Goal: Check status: Check status

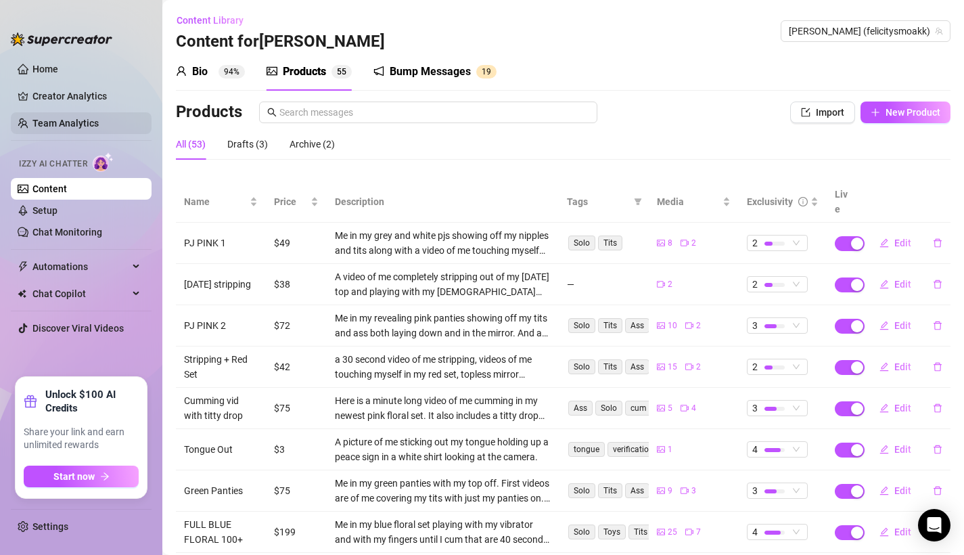
click at [73, 124] on link "Team Analytics" at bounding box center [65, 123] width 66 height 11
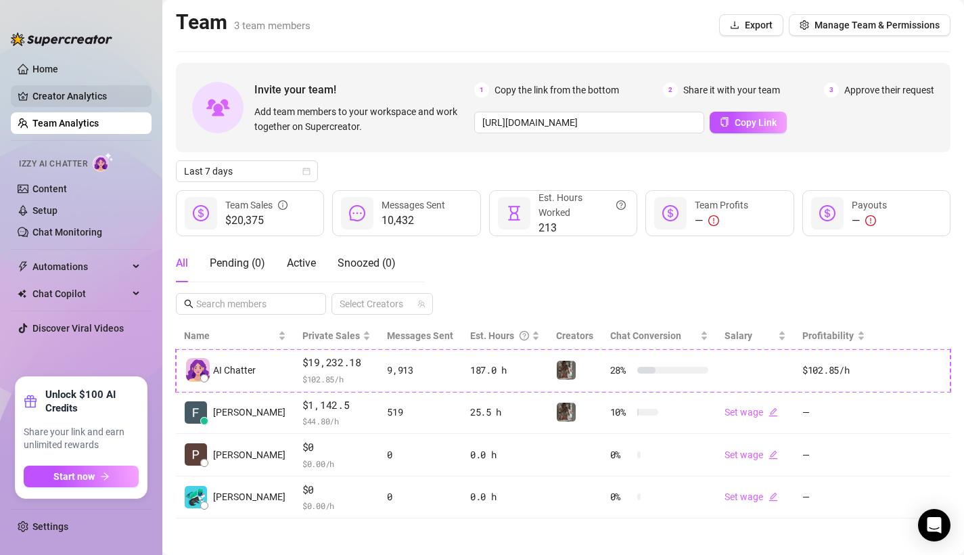
click at [43, 100] on link "Creator Analytics" at bounding box center [86, 96] width 108 height 22
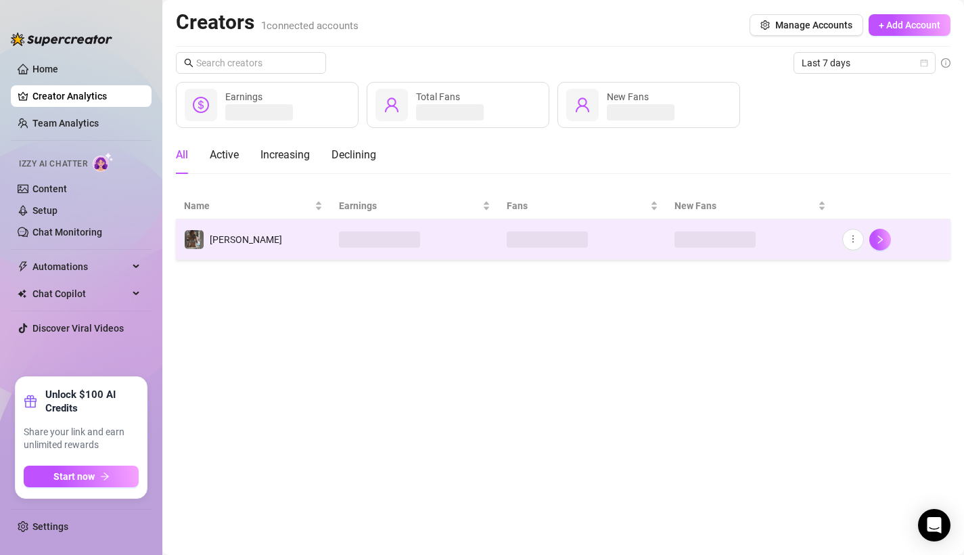
click at [238, 224] on td "[PERSON_NAME]" at bounding box center [253, 239] width 155 height 41
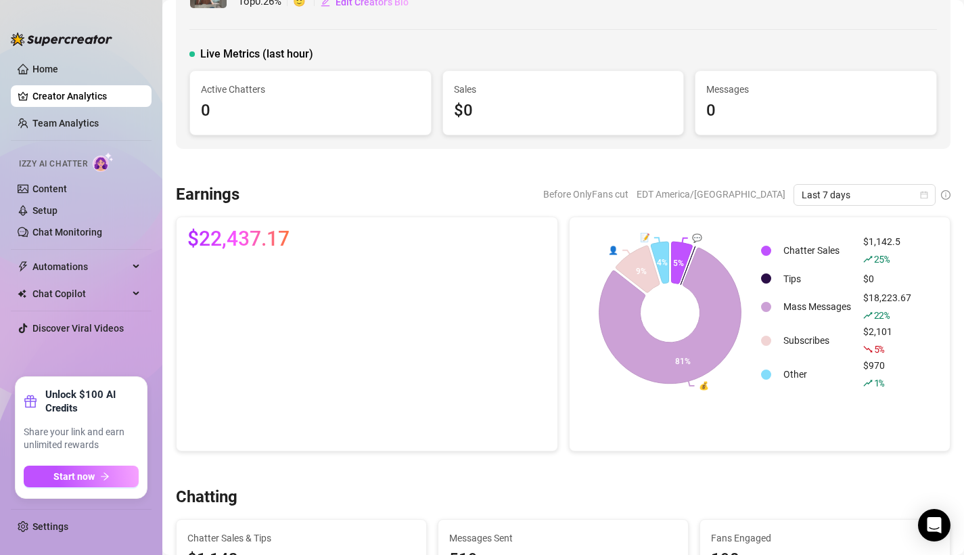
scroll to position [19, 0]
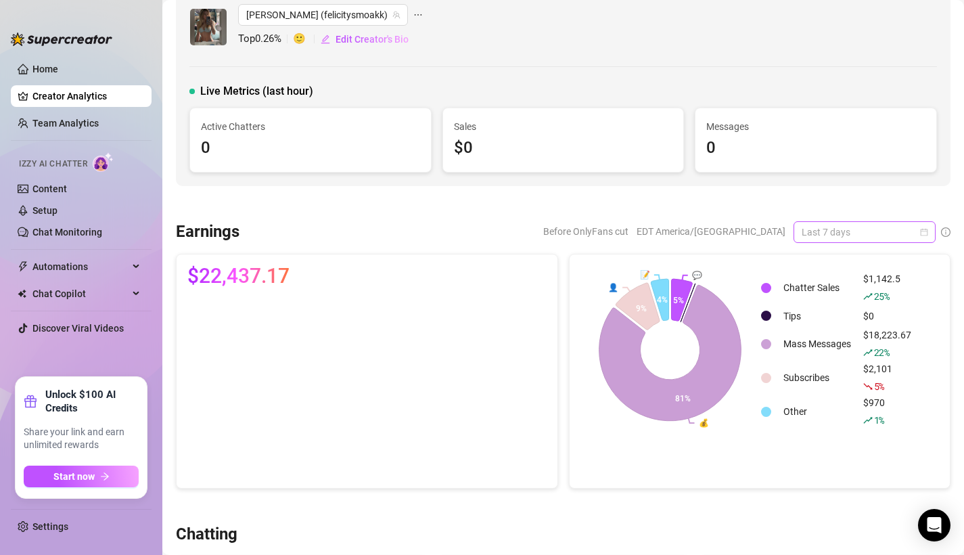
click at [834, 232] on span "Last 7 days" at bounding box center [865, 232] width 126 height 20
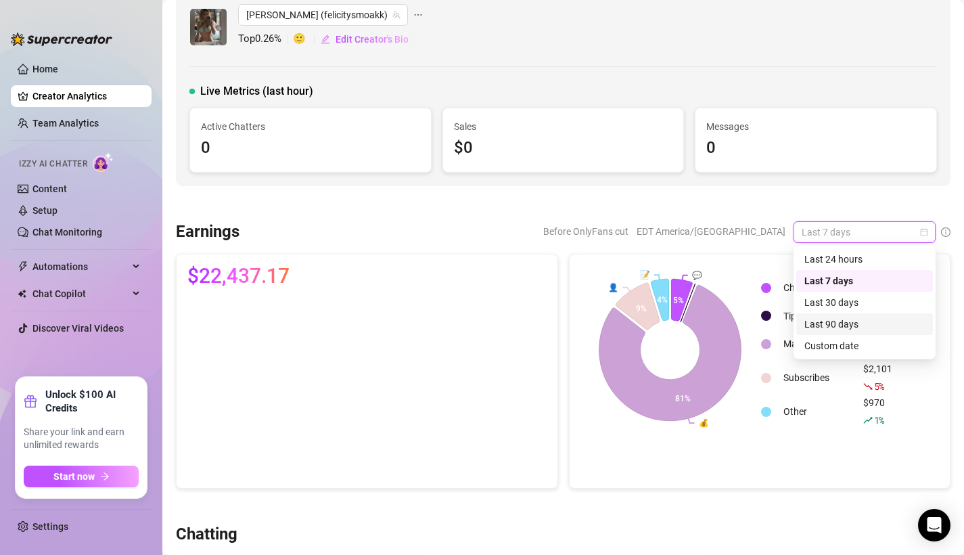
click at [821, 331] on div "Last 90 days" at bounding box center [864, 324] width 120 height 15
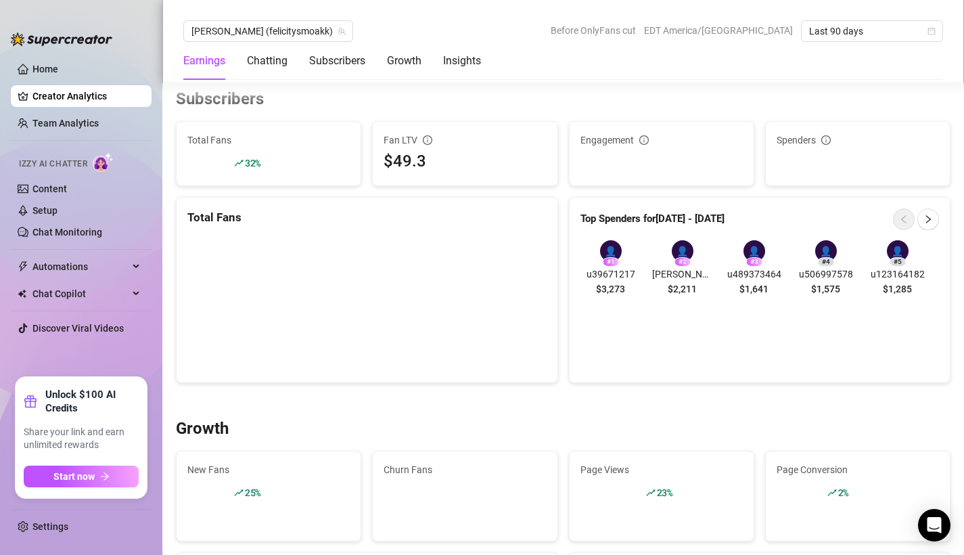
scroll to position [825, 0]
